Goal: Information Seeking & Learning: Understand process/instructions

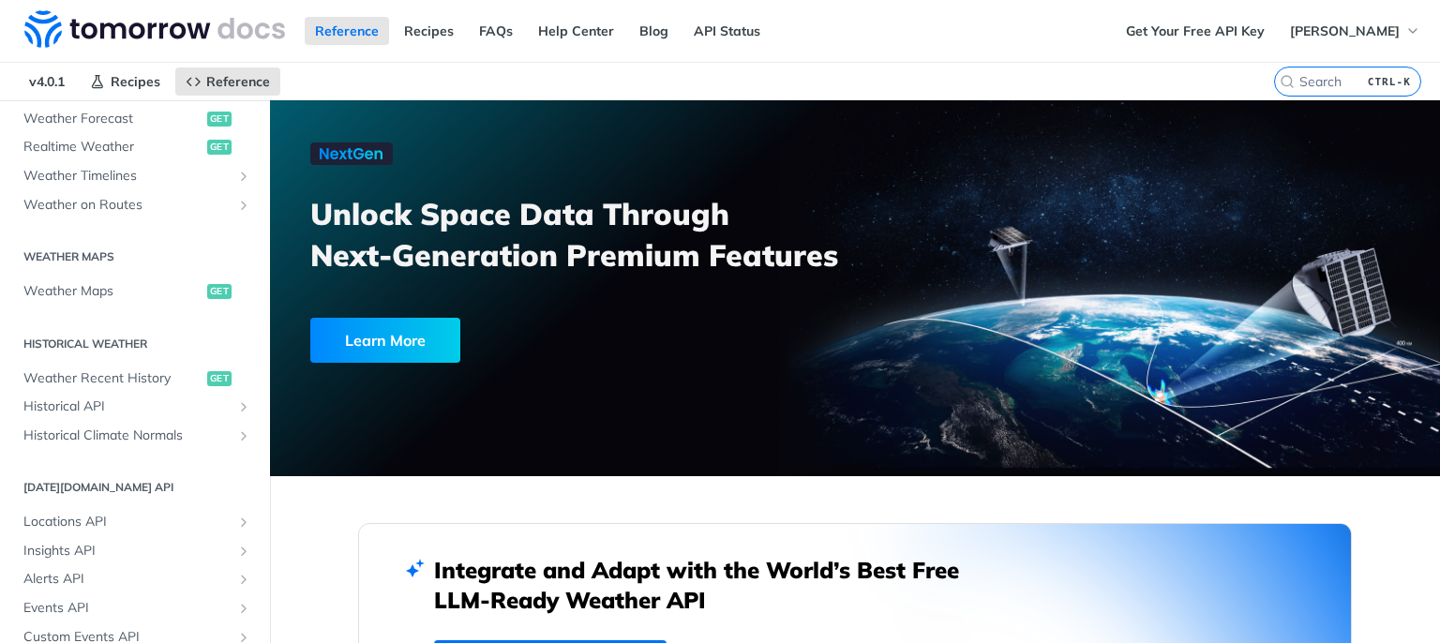
scroll to position [454, 0]
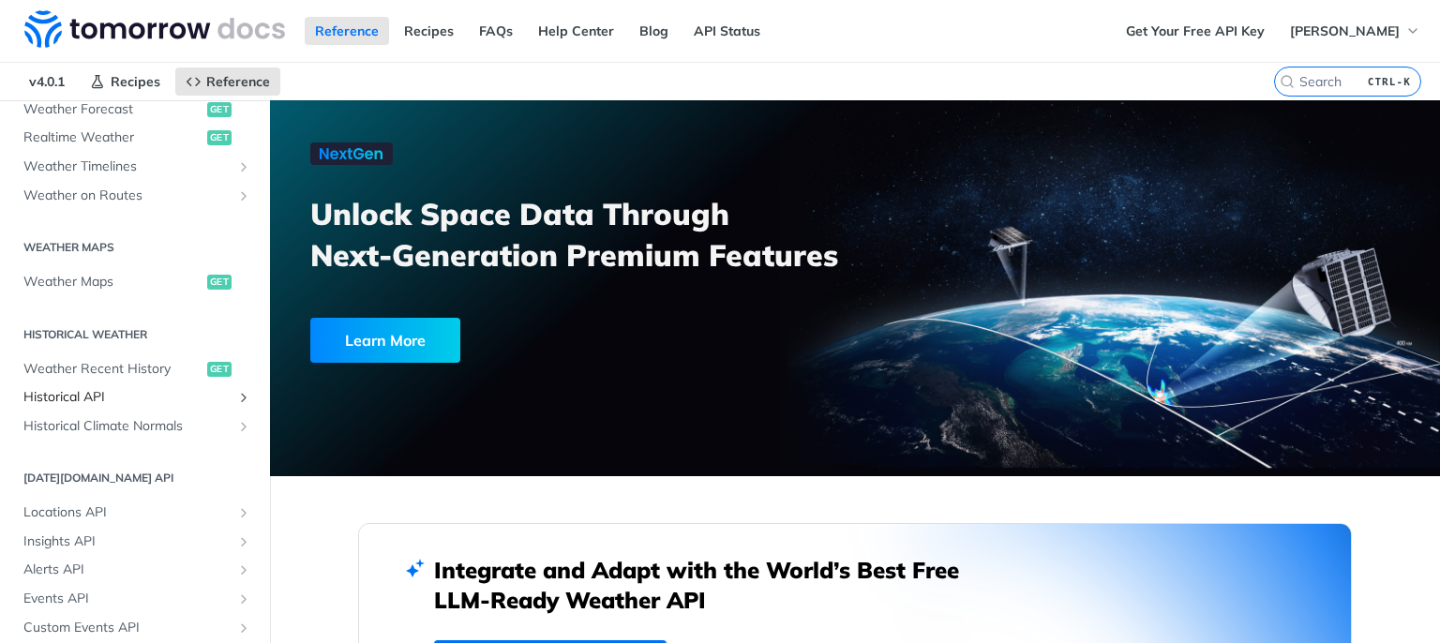
click at [130, 397] on span "Historical API" at bounding box center [127, 397] width 208 height 19
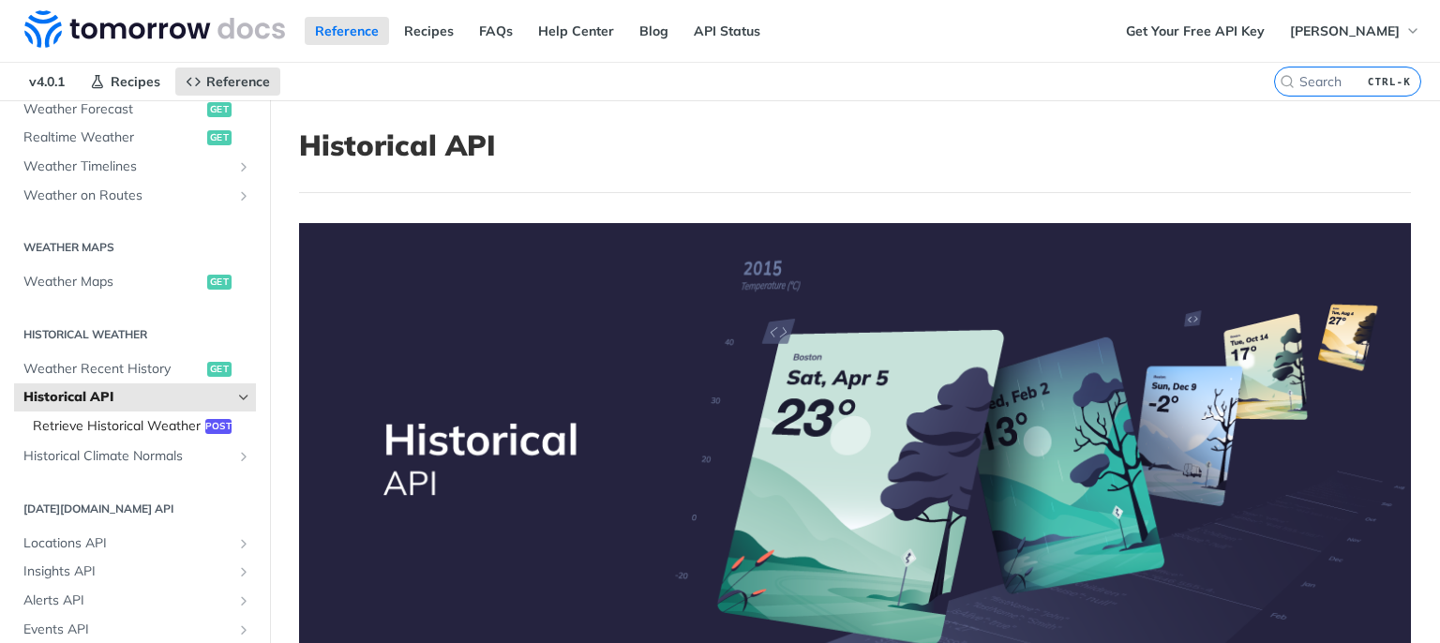
click at [111, 426] on span "Retrieve Historical Weather" at bounding box center [117, 426] width 168 height 19
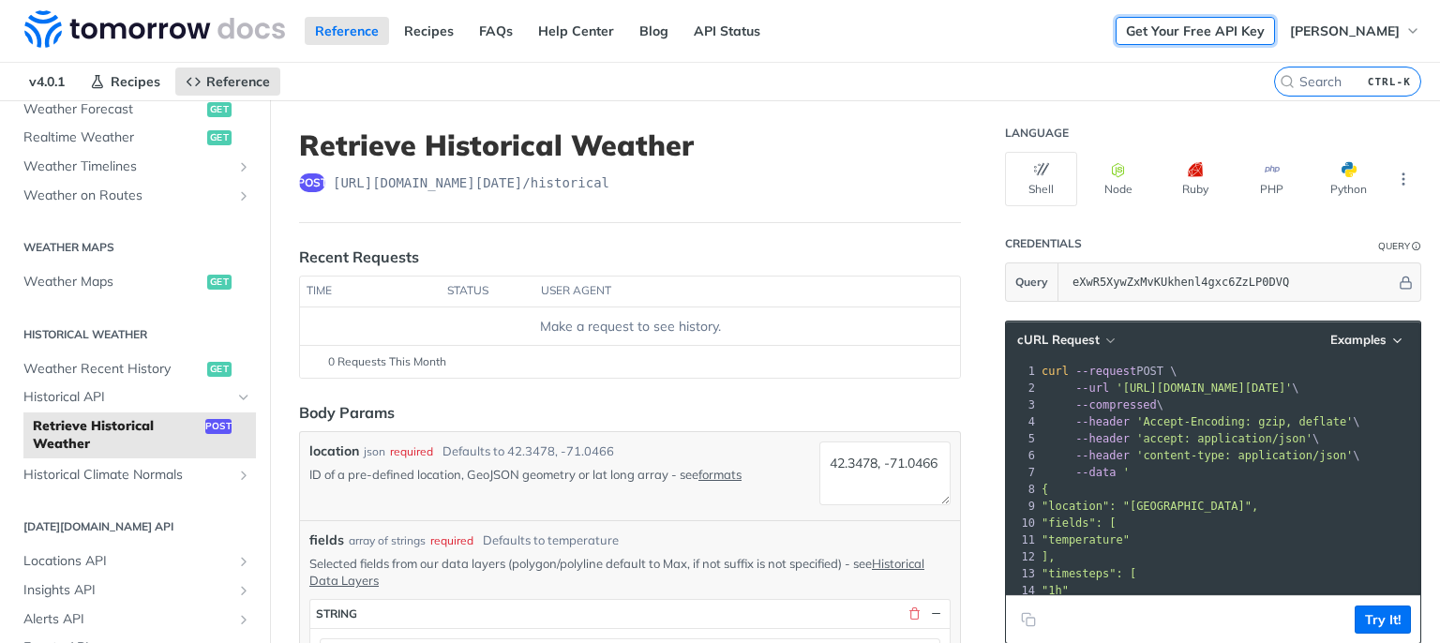
click at [1237, 34] on link "Get Your Free API Key" at bounding box center [1195, 31] width 159 height 28
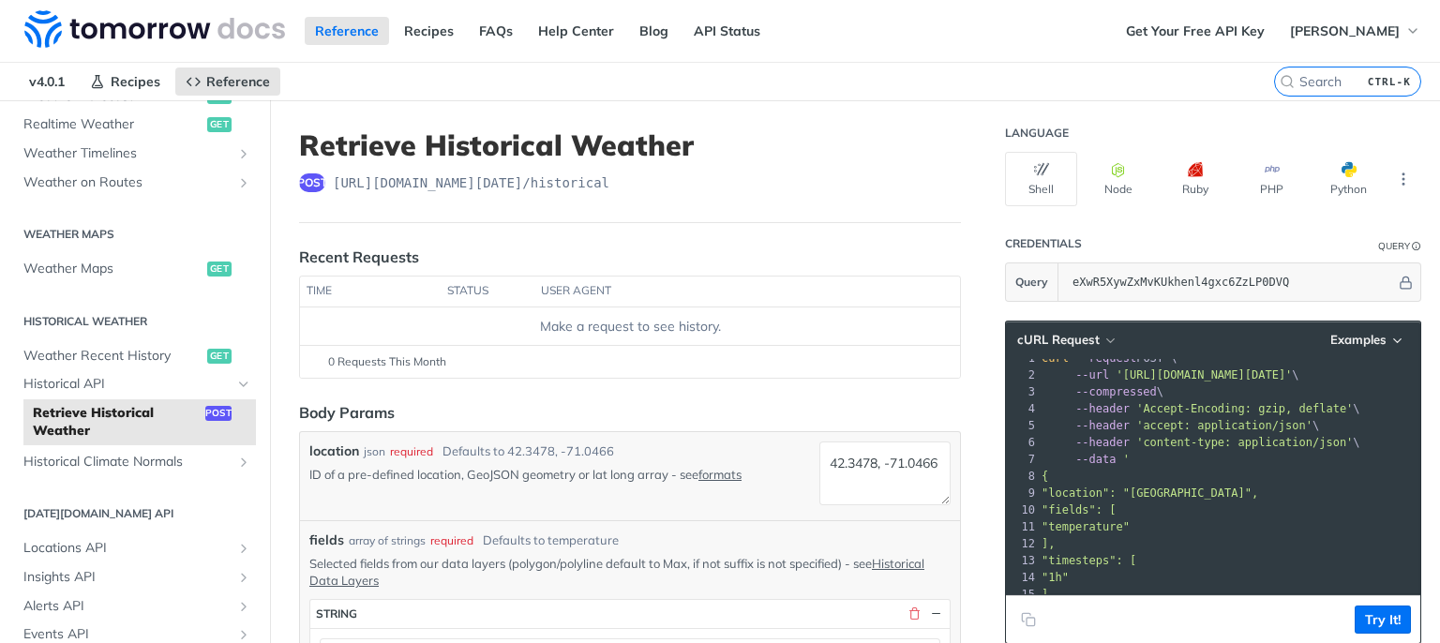
scroll to position [14, 0]
click at [1334, 177] on button "Python" at bounding box center [1348, 179] width 72 height 54
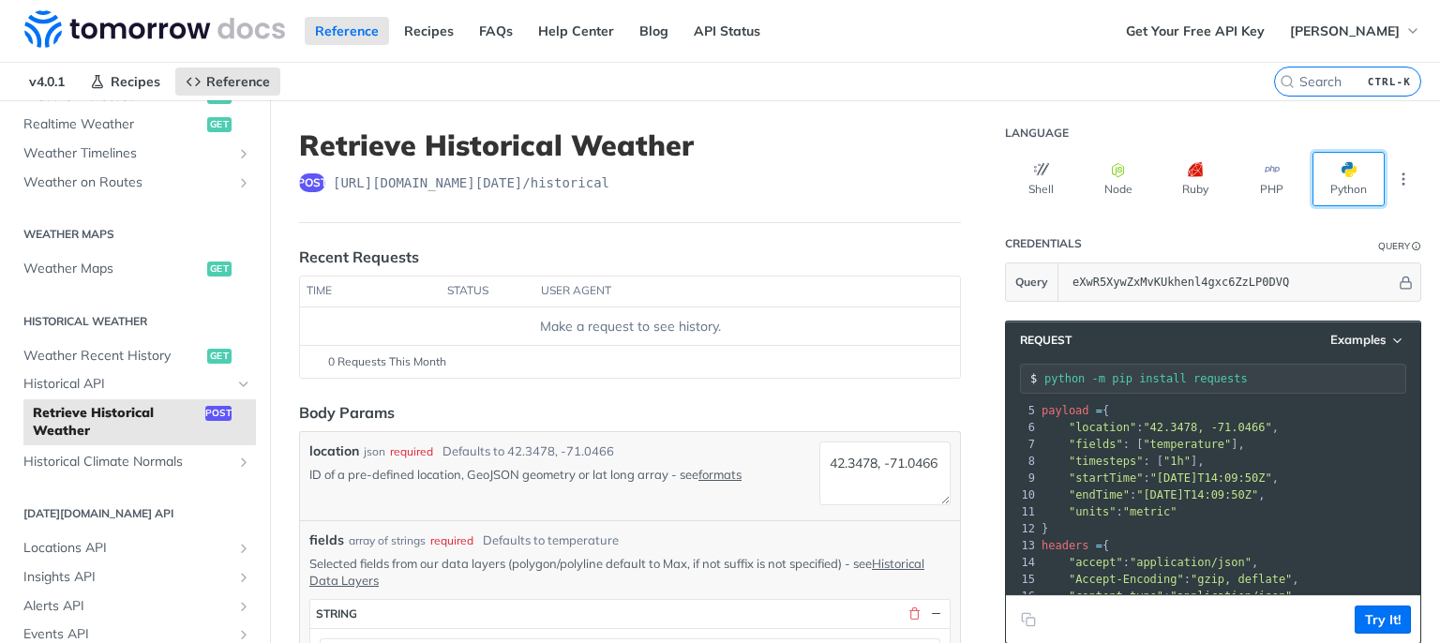
scroll to position [0, 0]
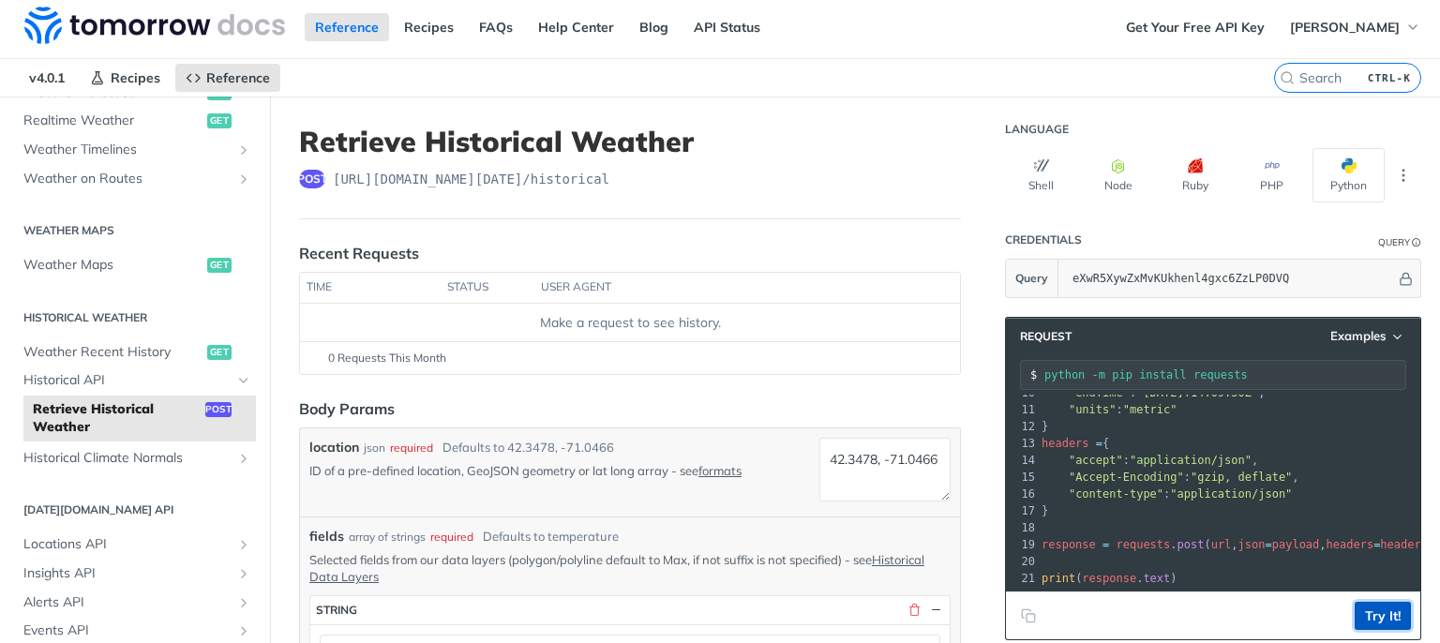
click at [1365, 624] on button "Try It!" at bounding box center [1383, 616] width 56 height 28
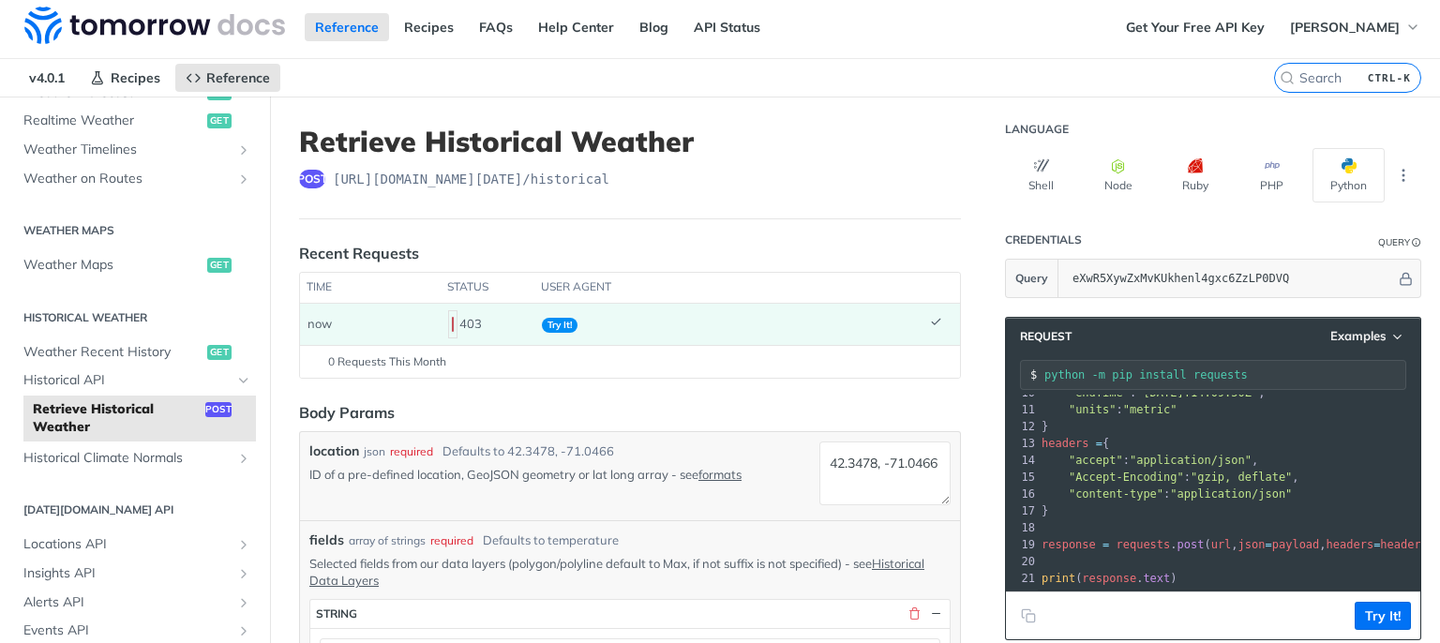
click at [466, 326] on div "403" at bounding box center [487, 324] width 79 height 32
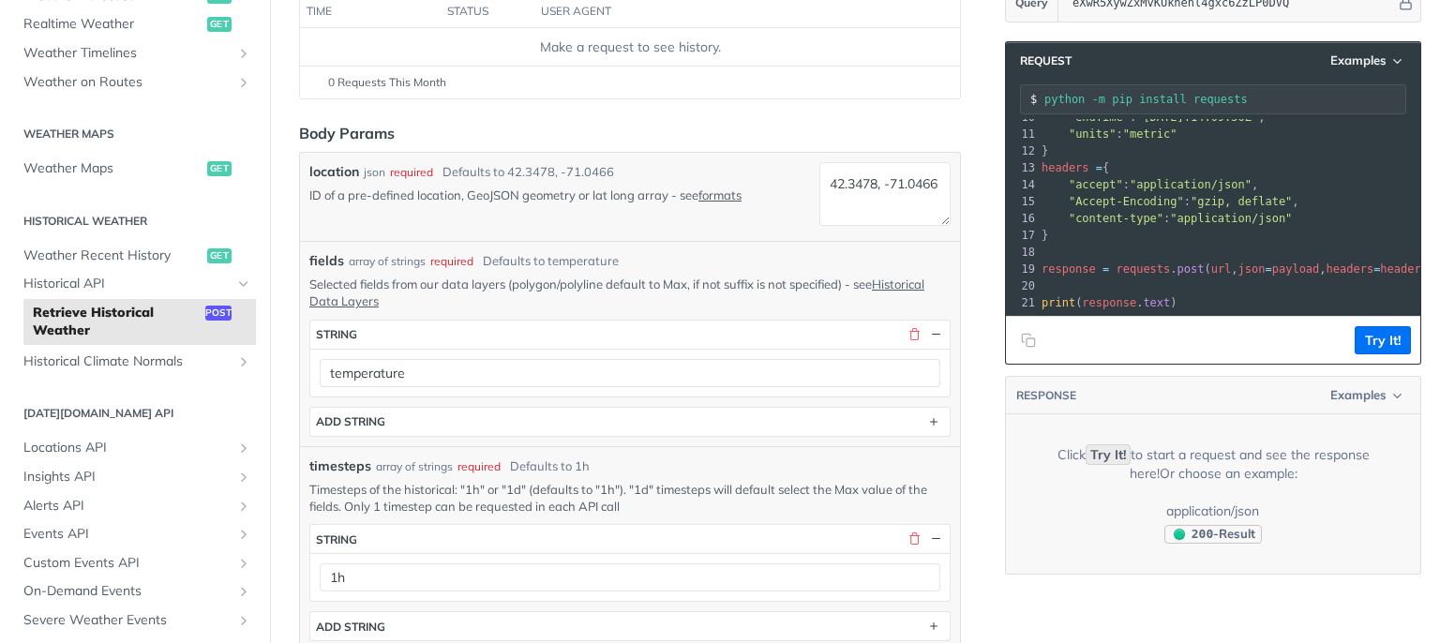
click at [1174, 532] on span "200" at bounding box center [1179, 534] width 11 height 11
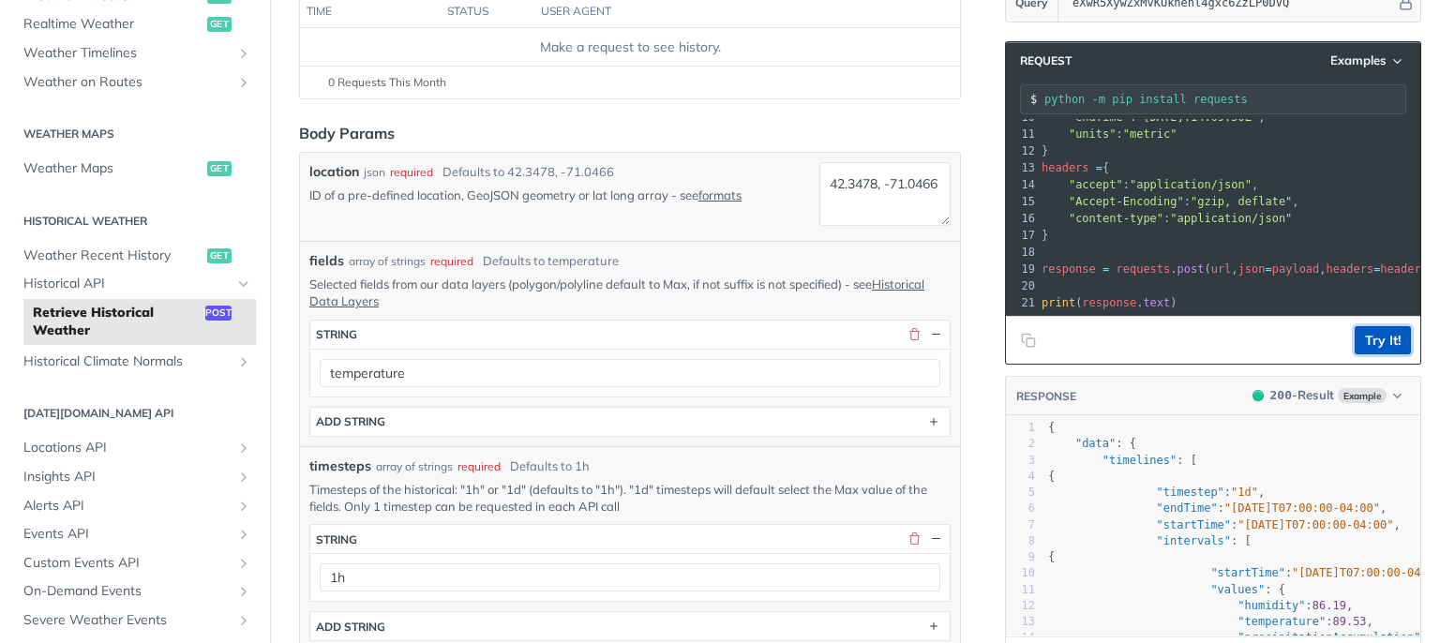
click at [1378, 334] on button "Try It!" at bounding box center [1383, 340] width 56 height 28
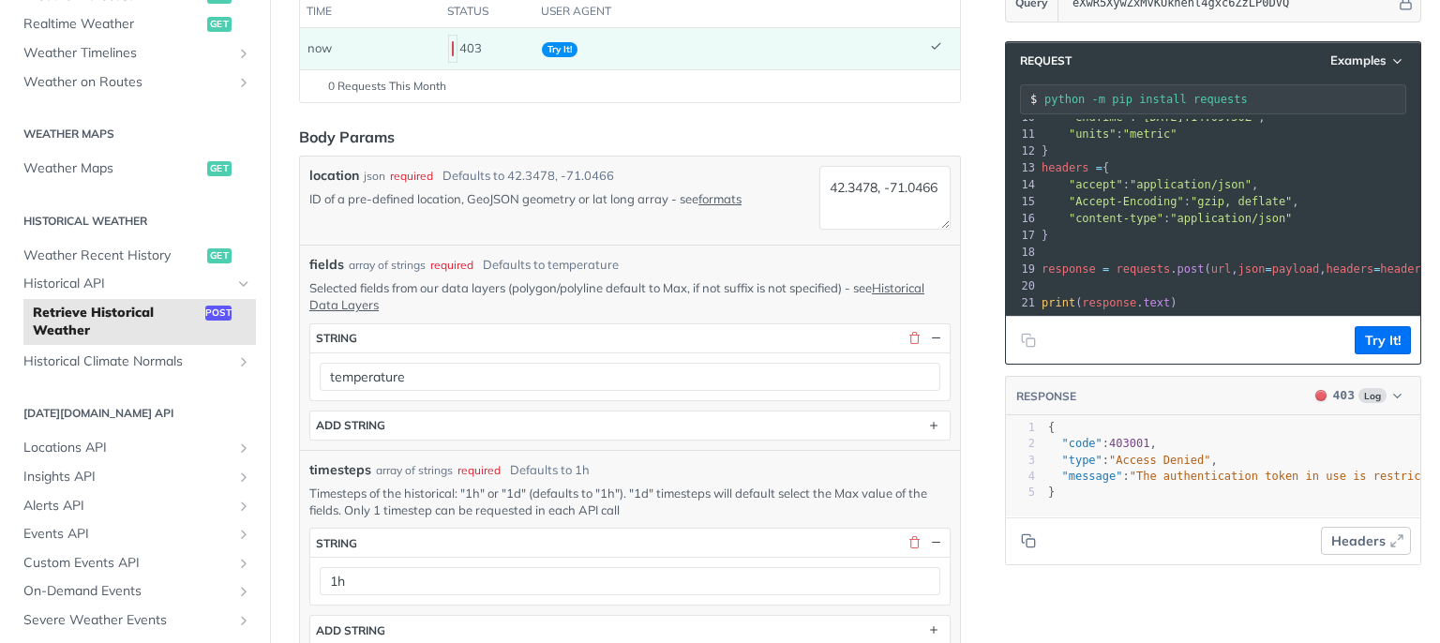
click at [1342, 542] on span "Headers" at bounding box center [1358, 542] width 54 height 20
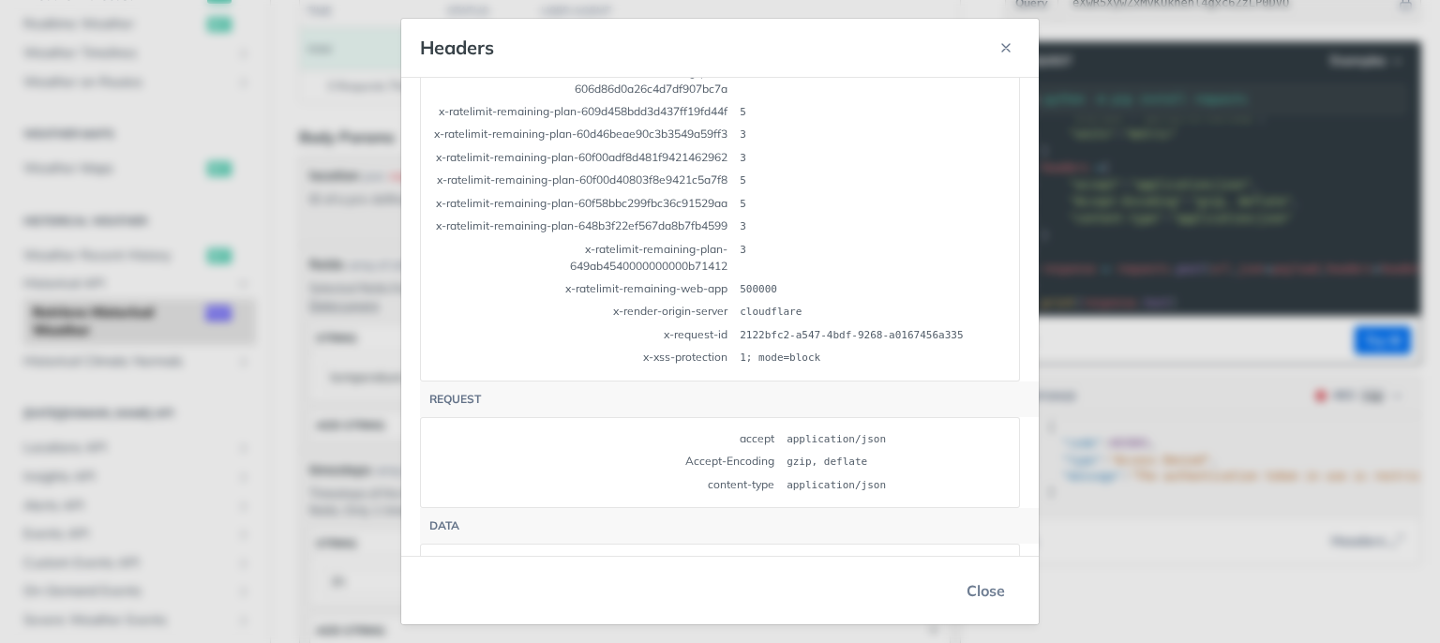
click at [984, 588] on button "Close" at bounding box center [986, 590] width 68 height 37
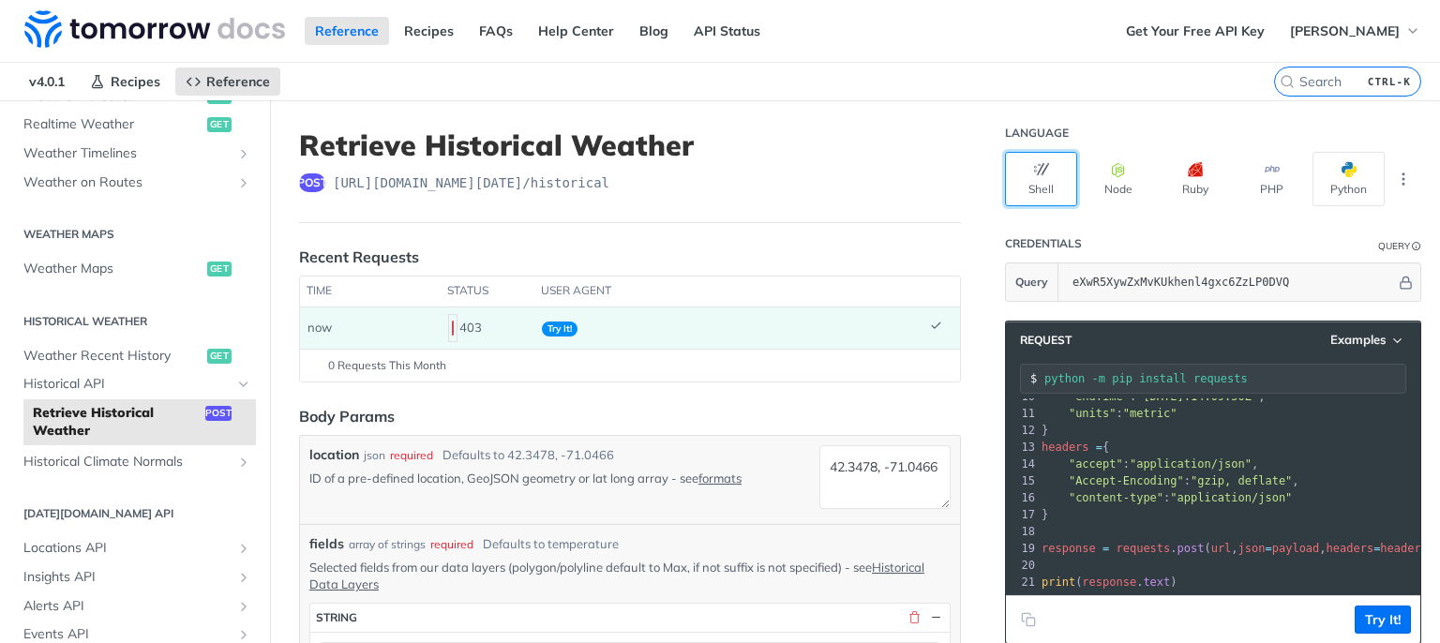
click at [1046, 180] on button "Shell" at bounding box center [1041, 179] width 72 height 54
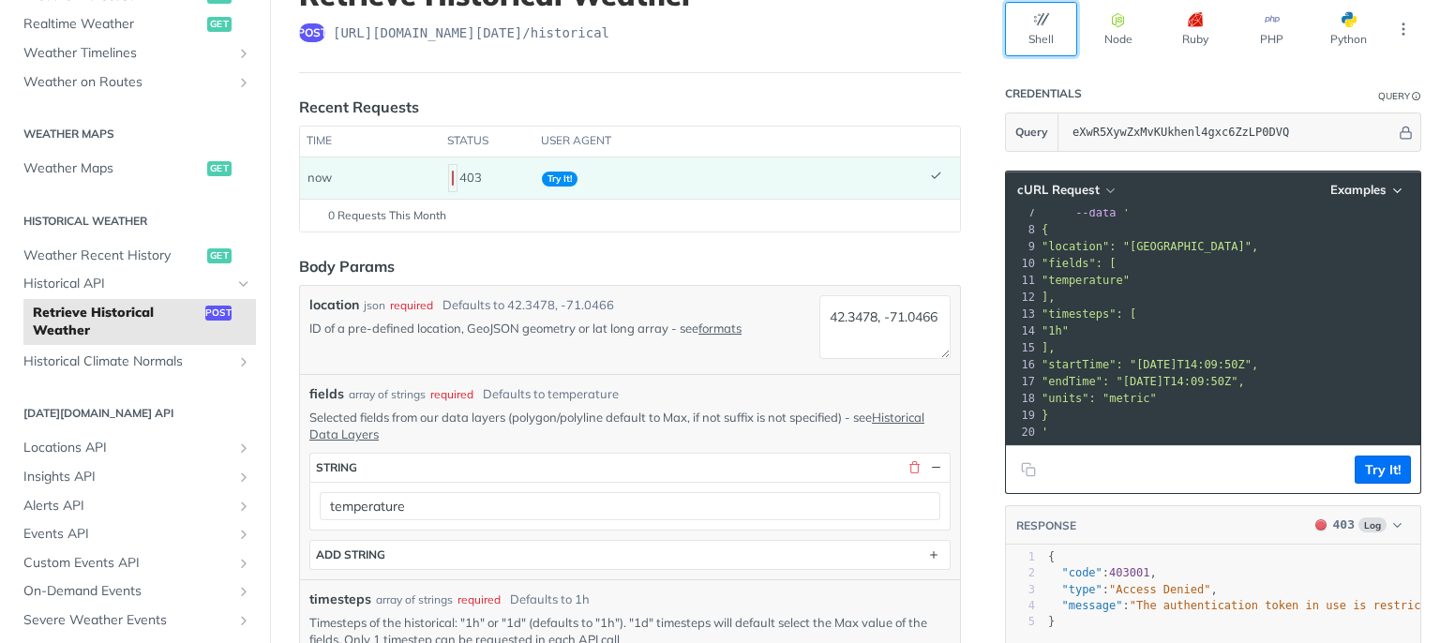
scroll to position [174, 0]
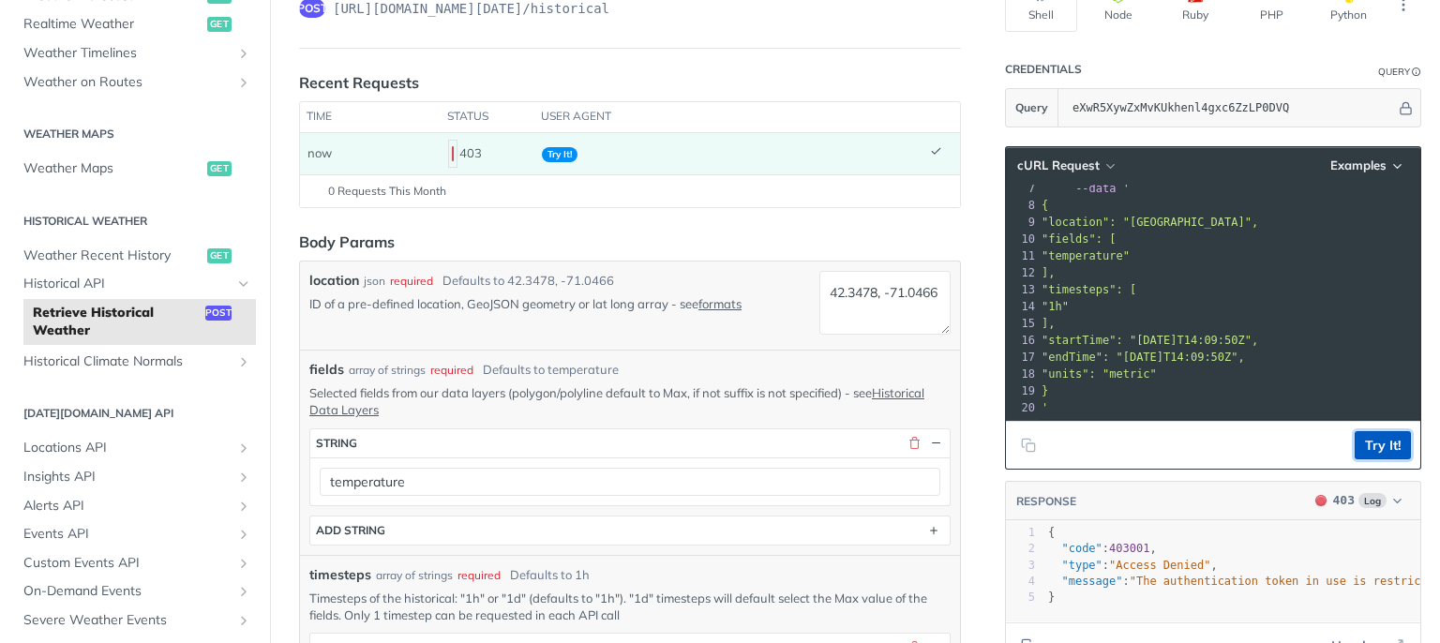
click at [1374, 446] on button "Try It!" at bounding box center [1383, 445] width 56 height 28
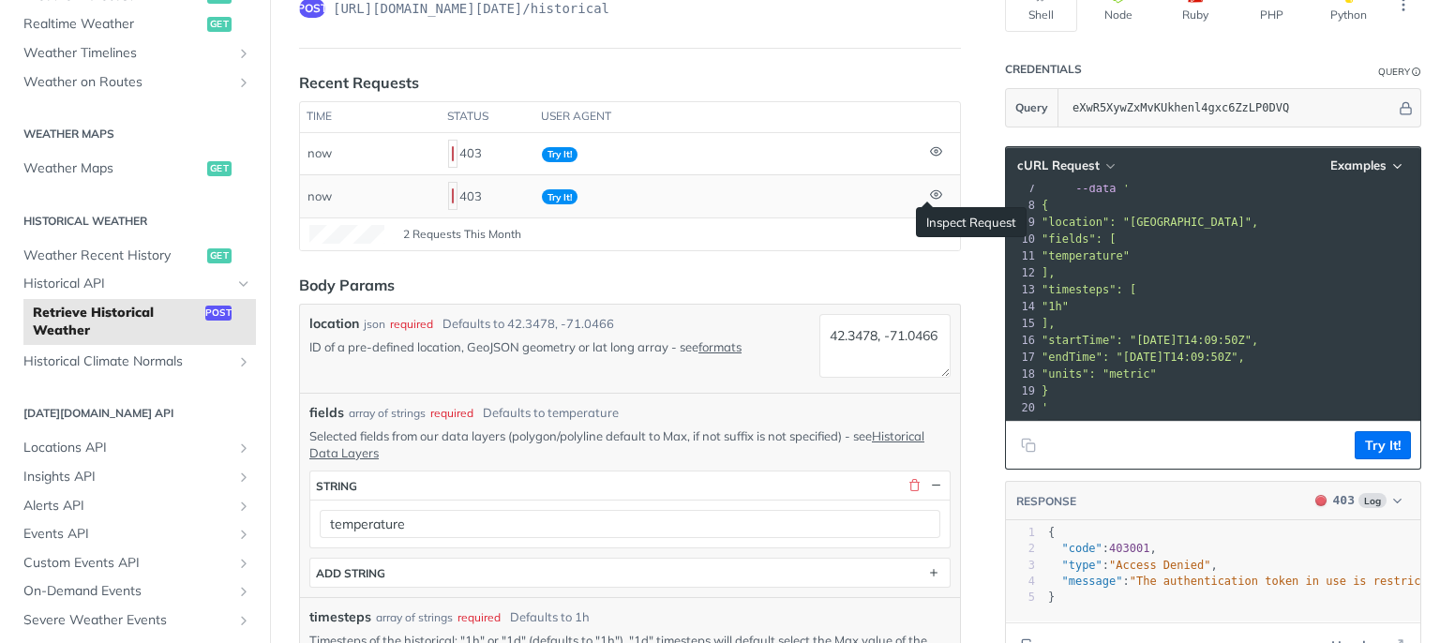
click at [930, 193] on icon at bounding box center [935, 194] width 11 height 8
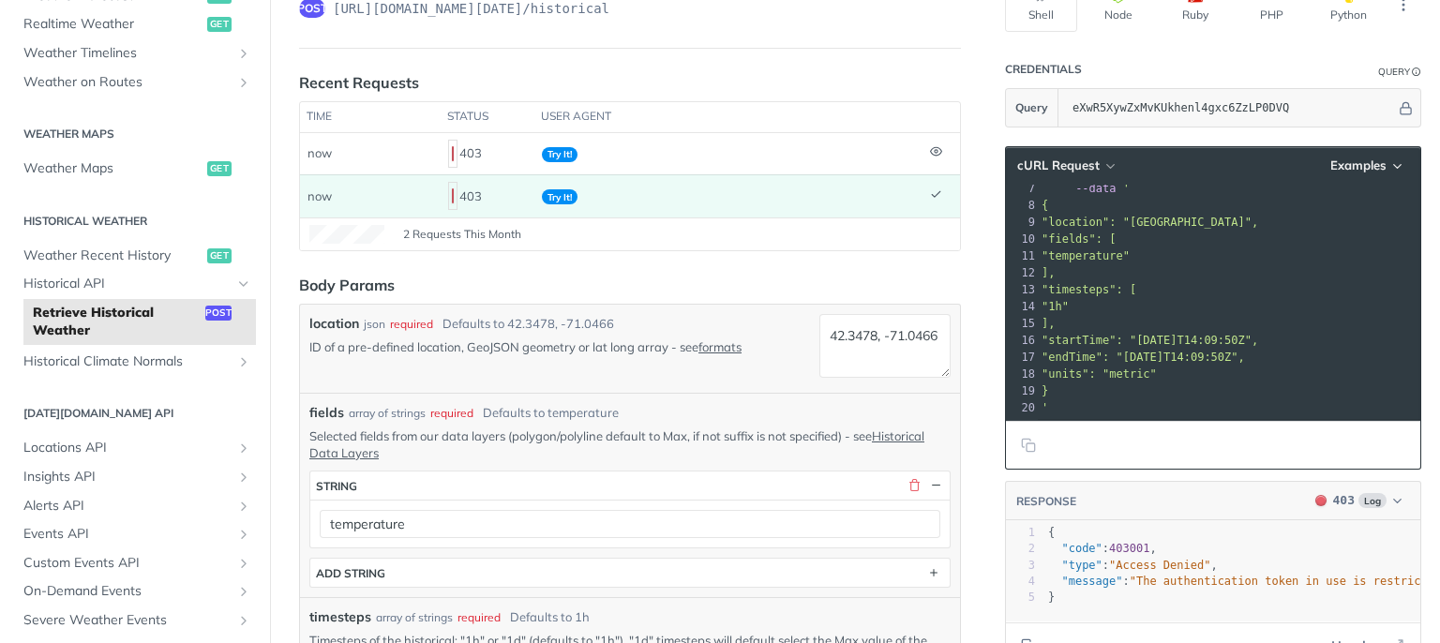
click at [930, 191] on icon at bounding box center [936, 194] width 12 height 12
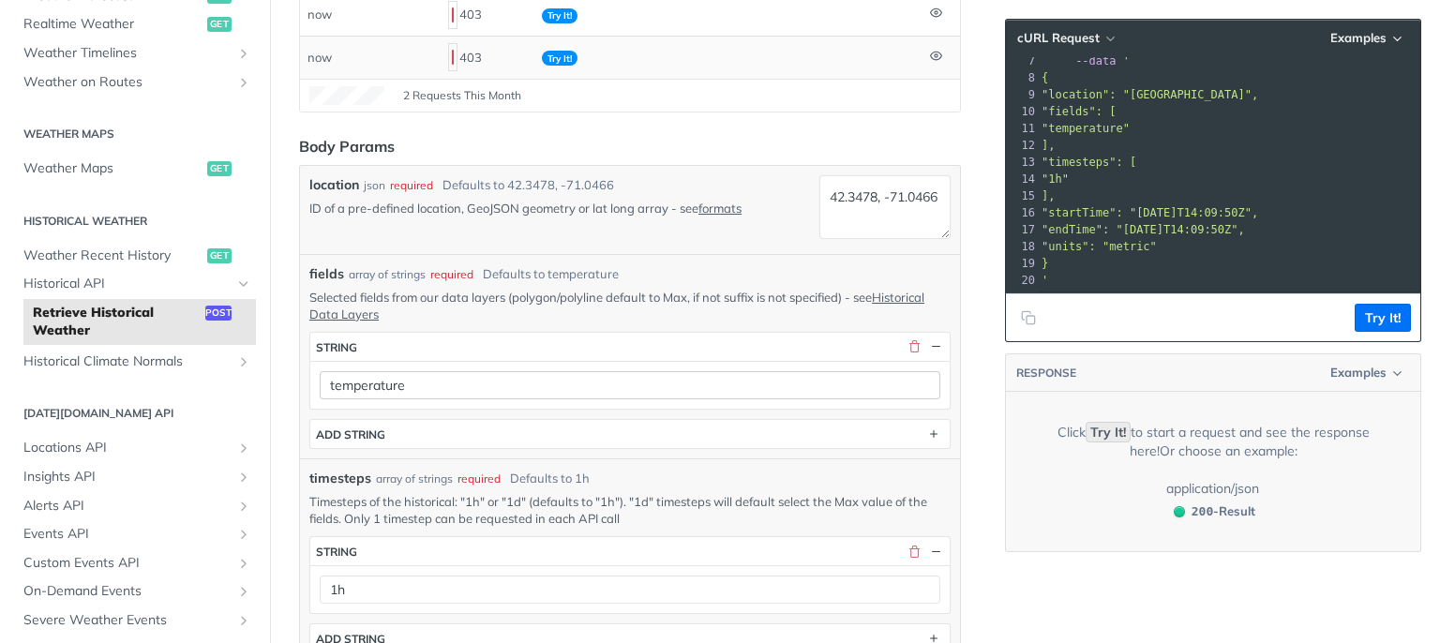
scroll to position [311, 0]
click at [465, 56] on div "403" at bounding box center [487, 59] width 79 height 32
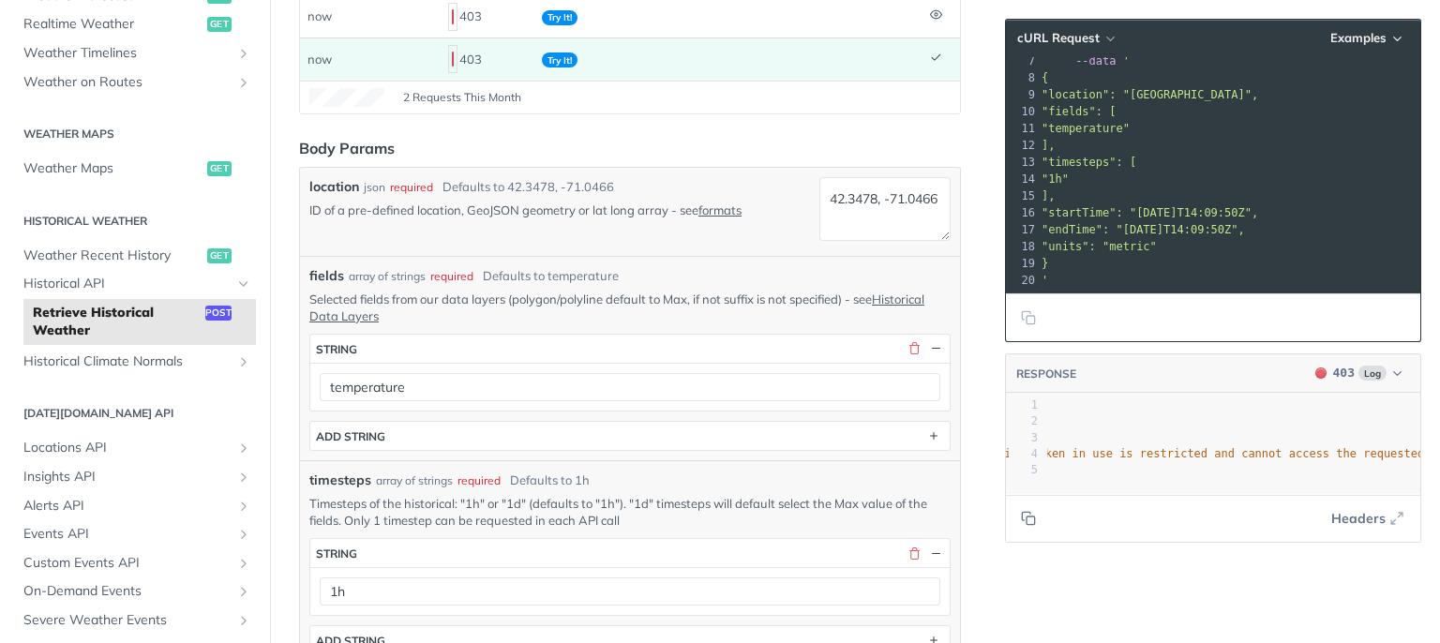
scroll to position [0, 240]
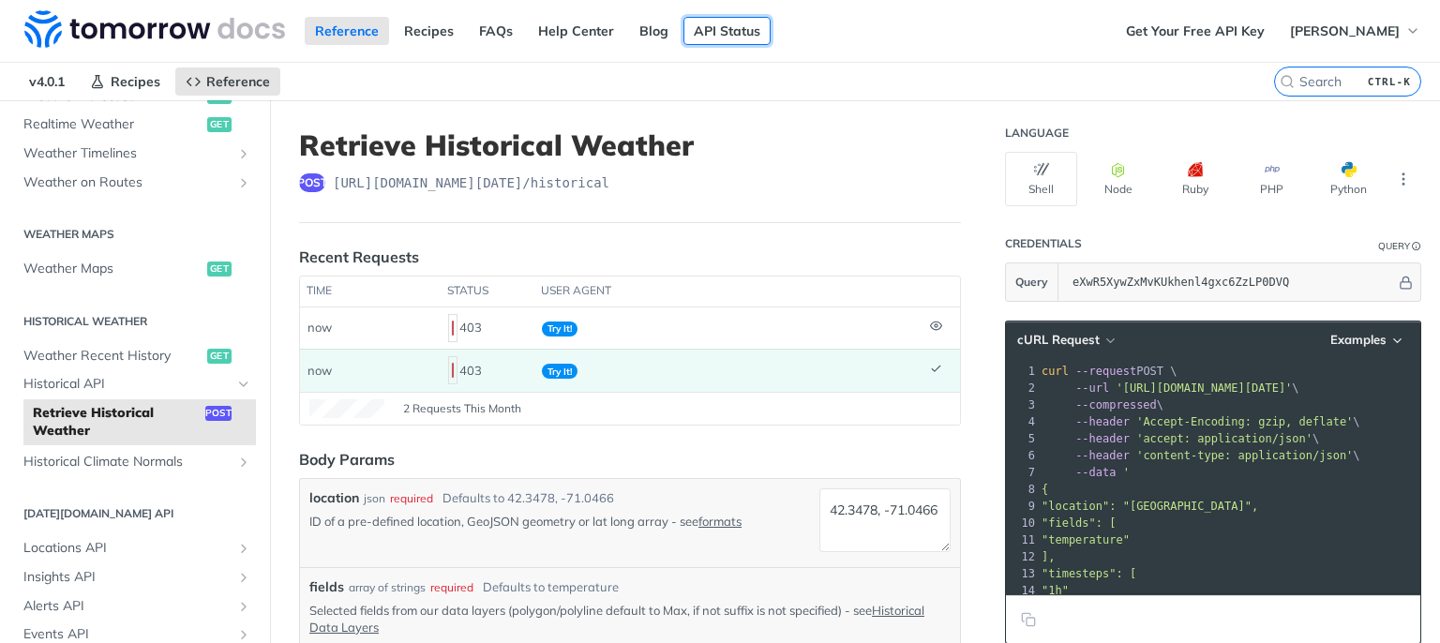
click at [716, 36] on link "API Status" at bounding box center [726, 31] width 87 height 28
